Goal: Obtain resource: Download file/media

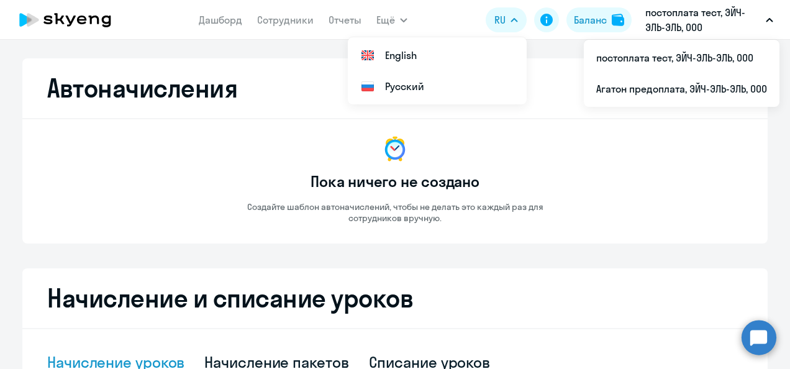
select select "10"
click at [689, 11] on p "постоплата тест, ЭЙЧ-ЭЛЬ-ЭЛЬ, ООО" at bounding box center [703, 20] width 116 height 30
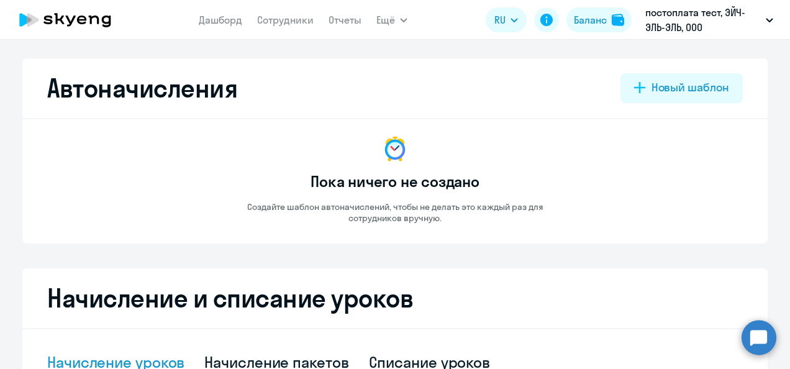
click at [688, 10] on p "постоплата тест, ЭЙЧ-ЭЛЬ-ЭЛЬ, ООО" at bounding box center [703, 20] width 116 height 30
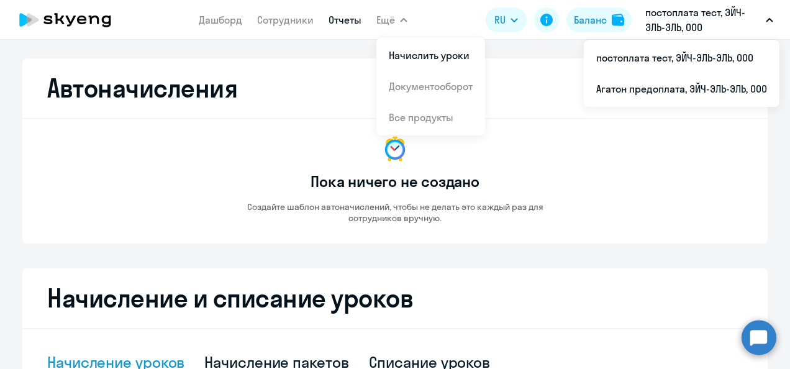
click at [345, 19] on link "Отчеты" at bounding box center [345, 20] width 33 height 12
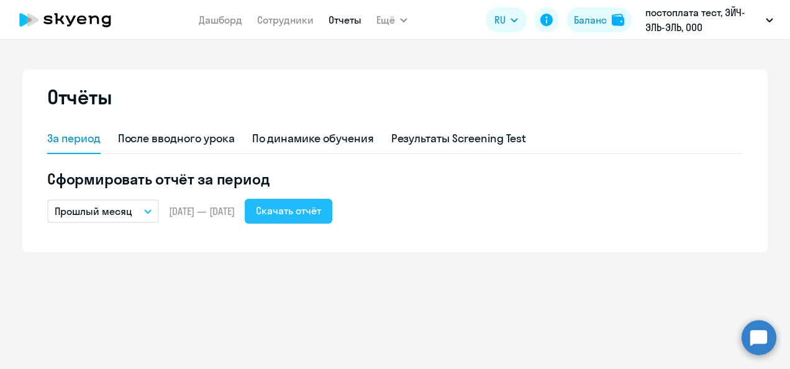
click at [314, 208] on div "Скачать отчёт" at bounding box center [288, 210] width 65 height 15
click at [214, 21] on link "Дашборд" at bounding box center [220, 20] width 43 height 12
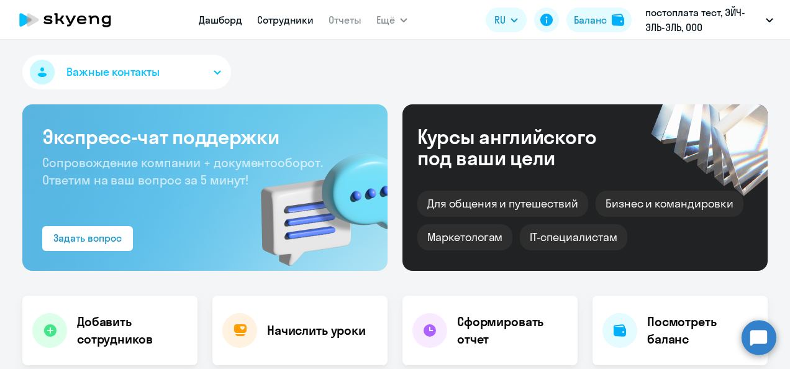
click at [286, 19] on link "Сотрудники" at bounding box center [285, 20] width 57 height 12
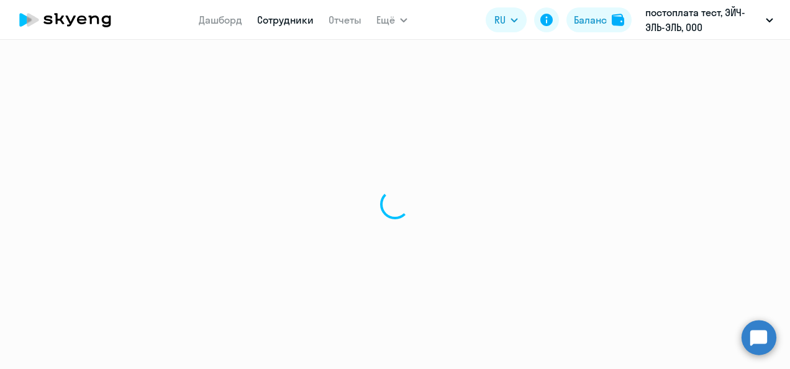
select select "30"
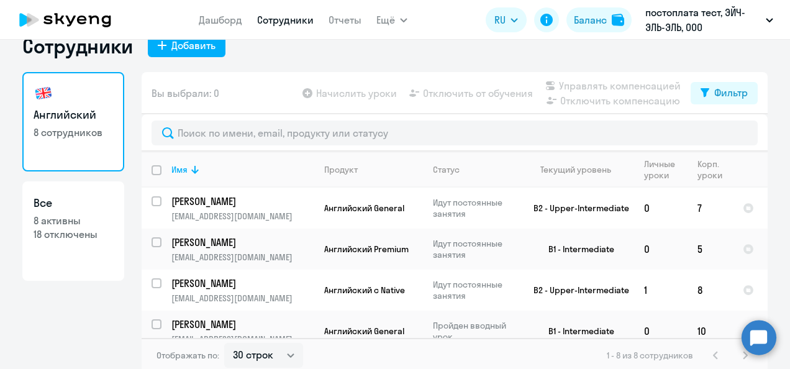
scroll to position [29, 0]
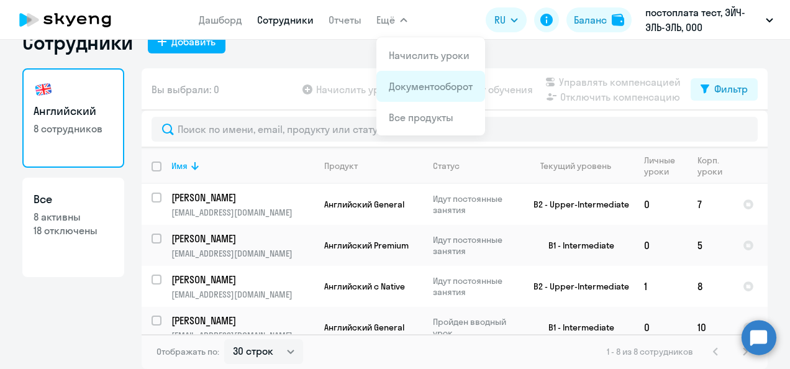
click at [415, 87] on link "Документооборот" at bounding box center [431, 86] width 84 height 12
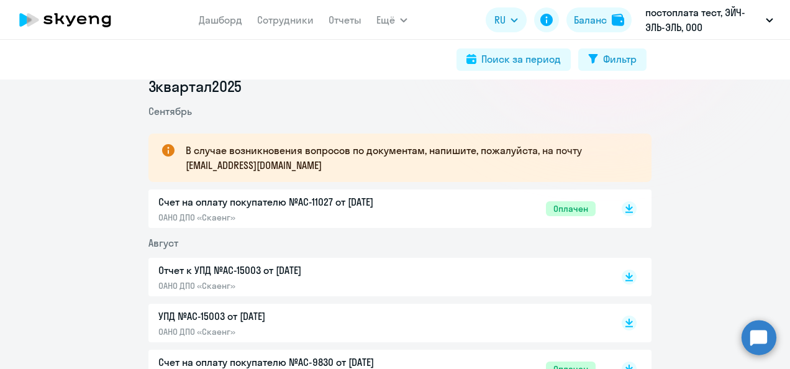
scroll to position [199, 0]
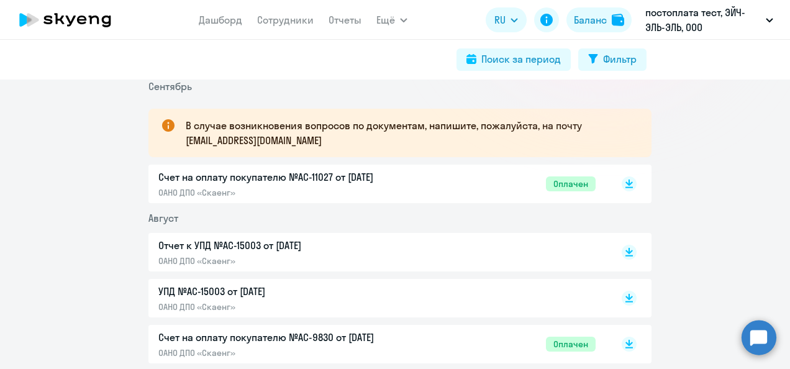
click at [291, 244] on p "Отчет к УПД №AC-15003 от [DATE]" at bounding box center [288, 245] width 261 height 15
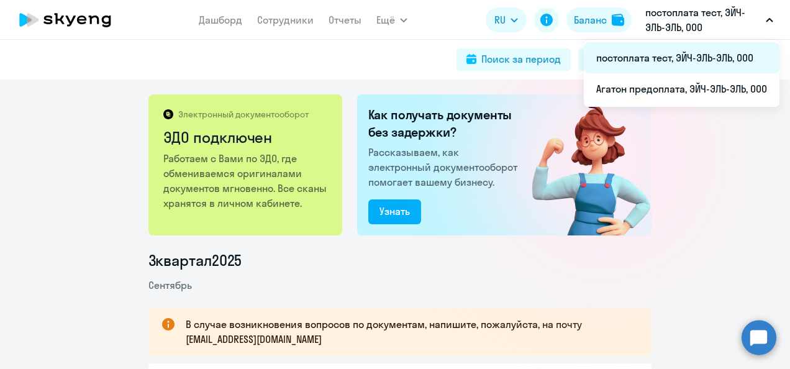
click at [634, 56] on li "постоплата тест, ЭЙЧ-ЭЛЬ-ЭЛЬ, ООО" at bounding box center [682, 57] width 196 height 31
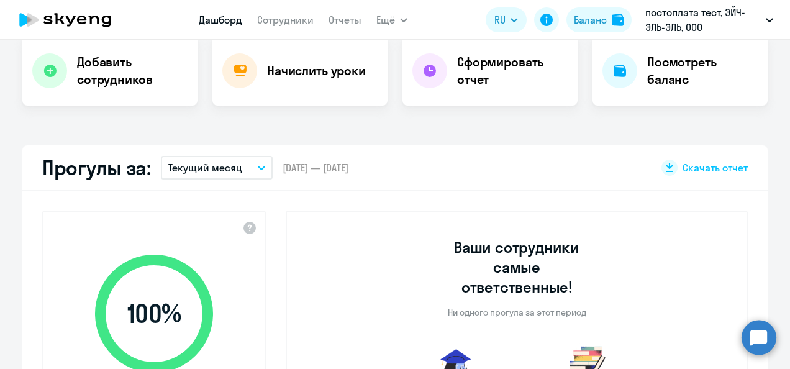
select select "30"
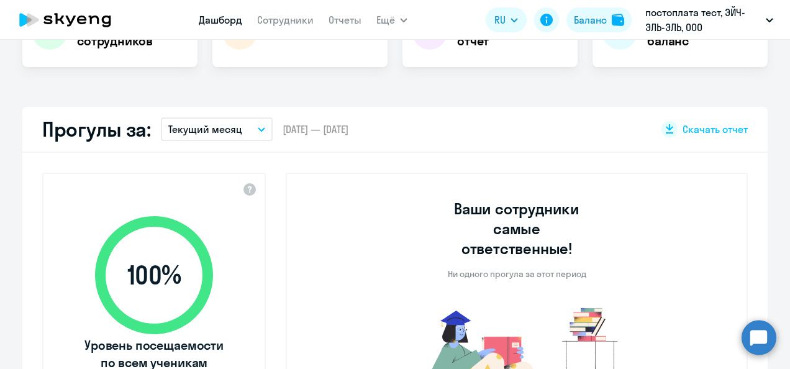
click at [256, 125] on button "Текущий месяц" at bounding box center [217, 129] width 112 height 24
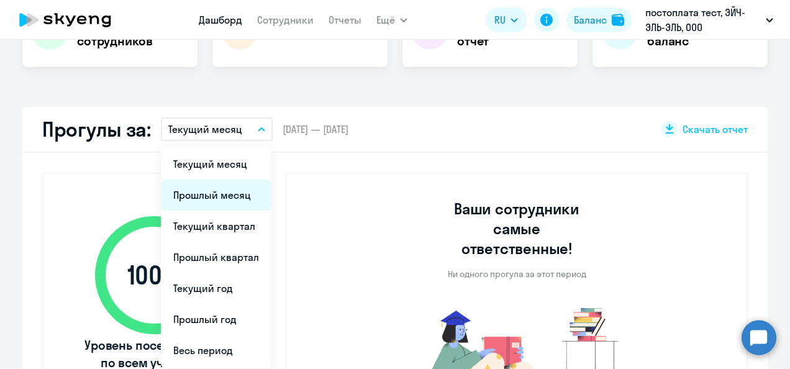
click at [222, 196] on li "Прошлый месяц" at bounding box center [216, 195] width 111 height 31
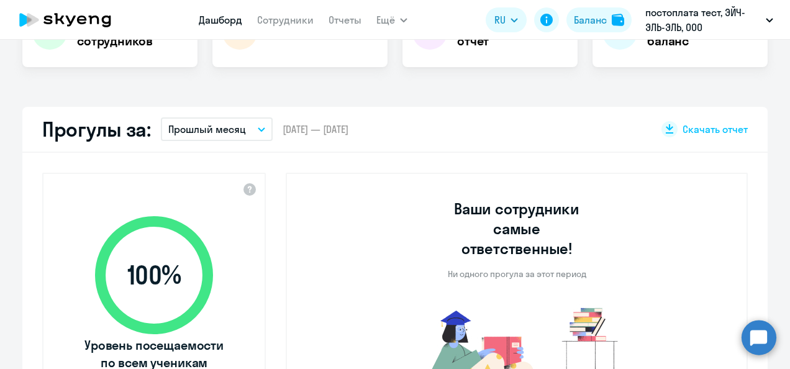
click at [255, 125] on button "Прошлый месяц" at bounding box center [217, 129] width 112 height 24
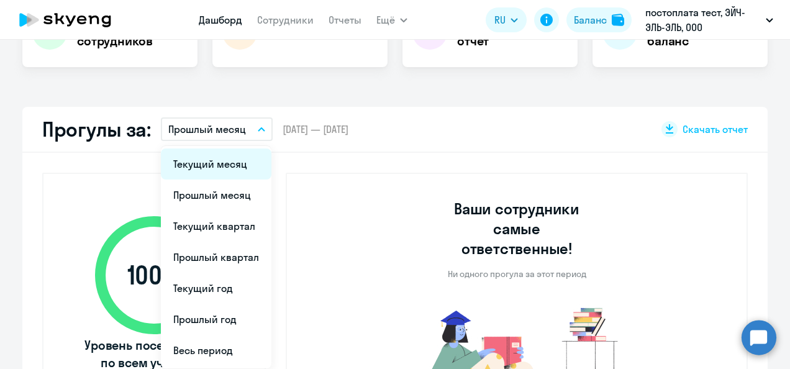
click at [217, 166] on li "Текущий месяц" at bounding box center [216, 163] width 111 height 31
